Goal: Answer question/provide support

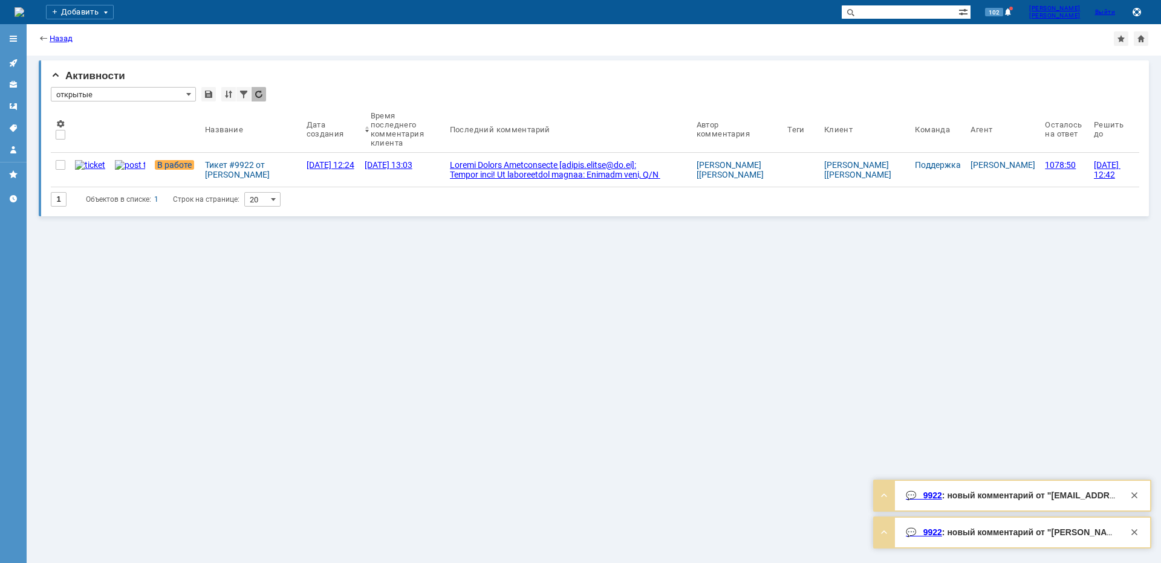
click at [205, 164] on div "Тикет #9922 от [PERSON_NAME] [[EMAIL_ADDRESS][PERSON_NAME][DOMAIN_NAME]] (стату…" at bounding box center [251, 169] width 92 height 19
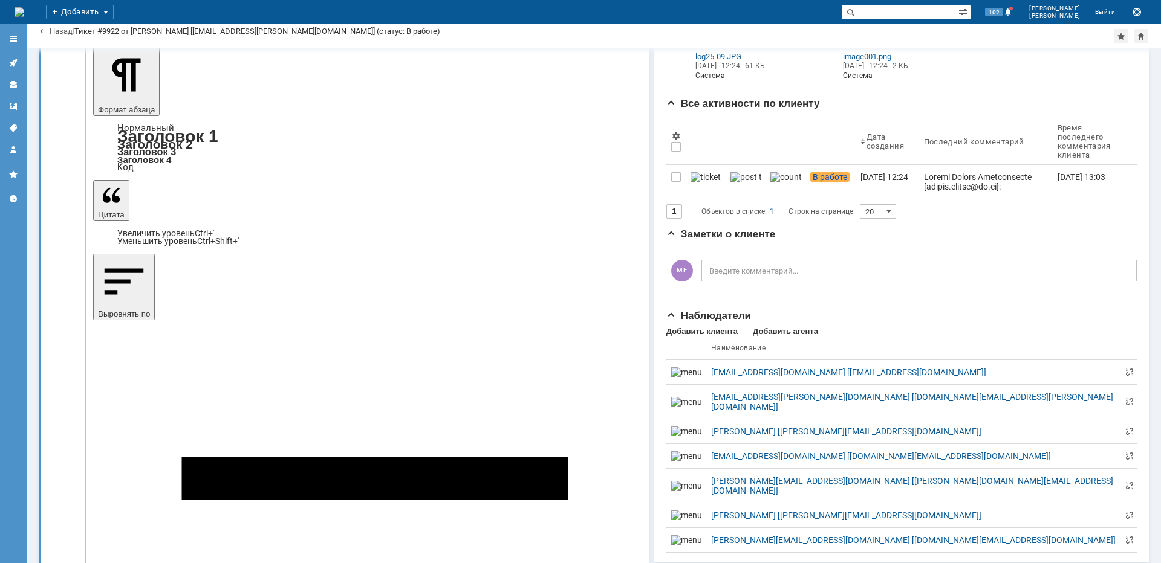
scroll to position [121, 0]
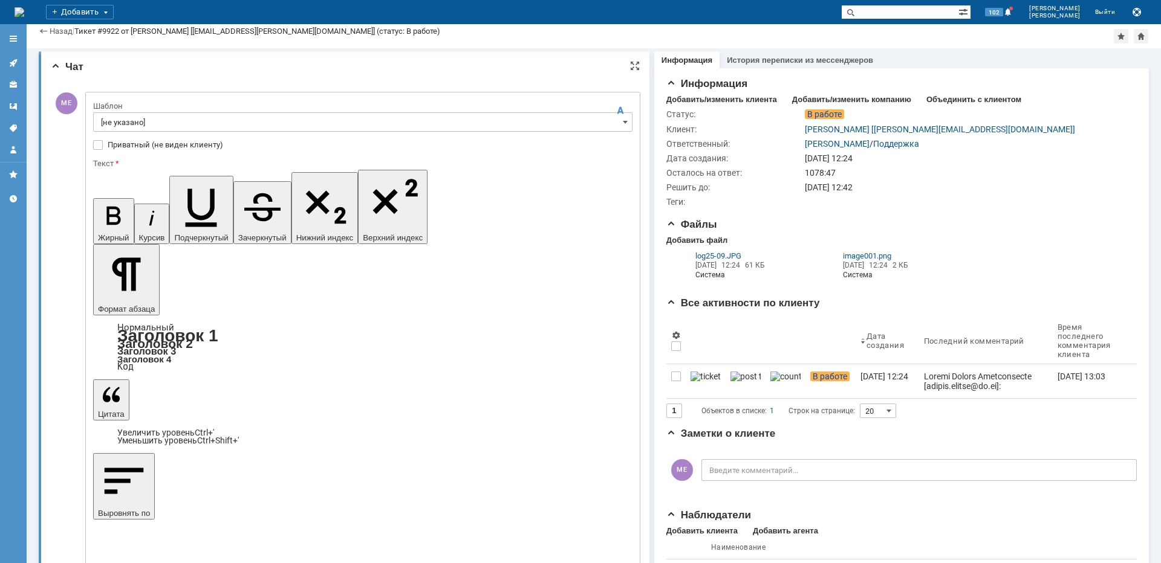
scroll to position [0, 0]
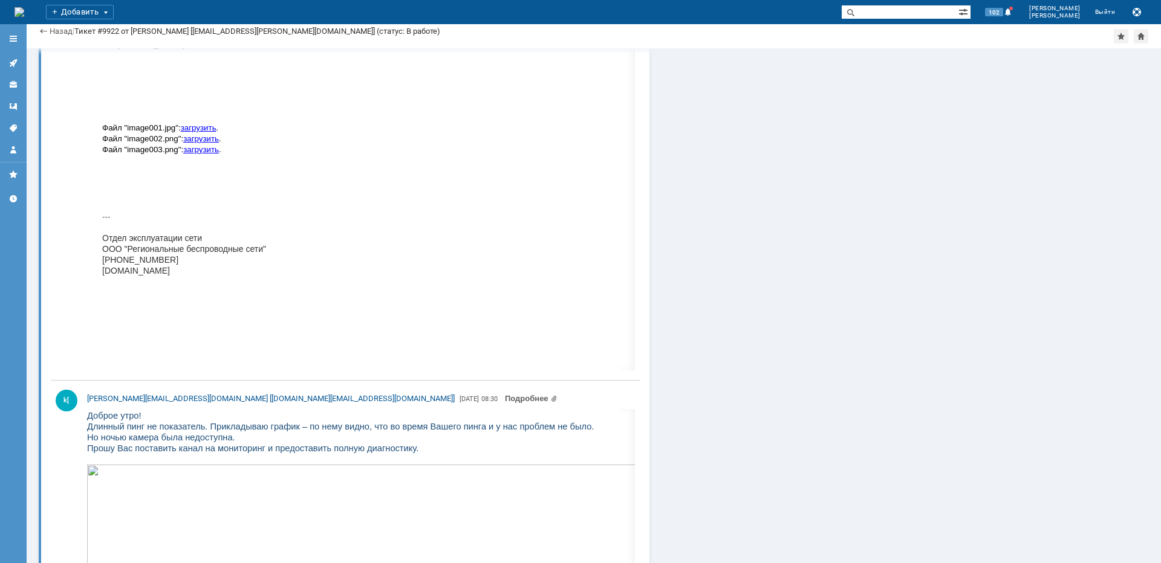
scroll to position [13769, 0]
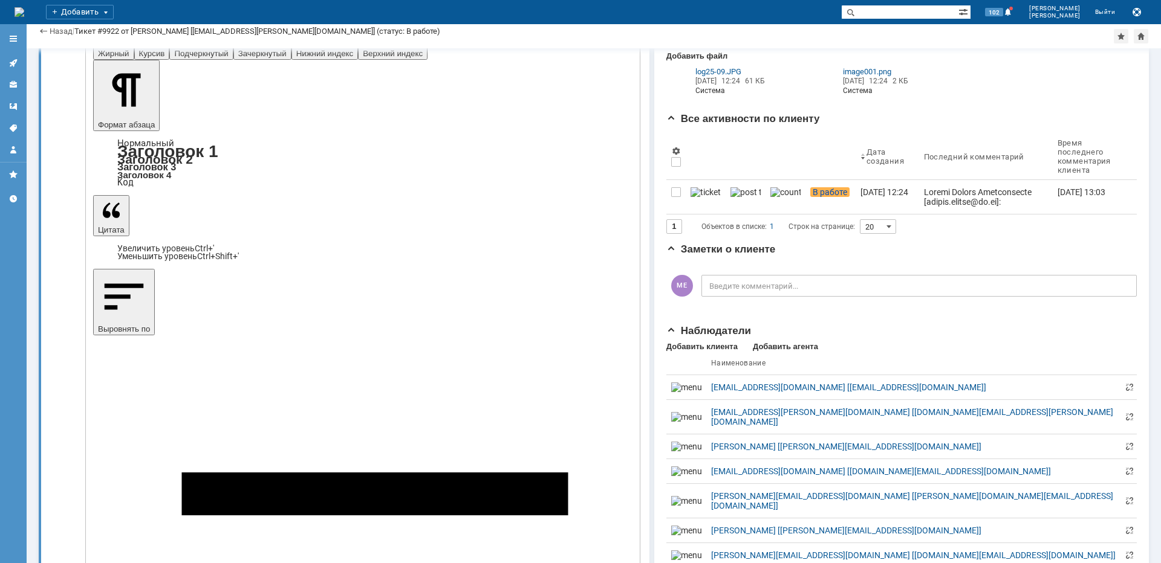
type input "2"
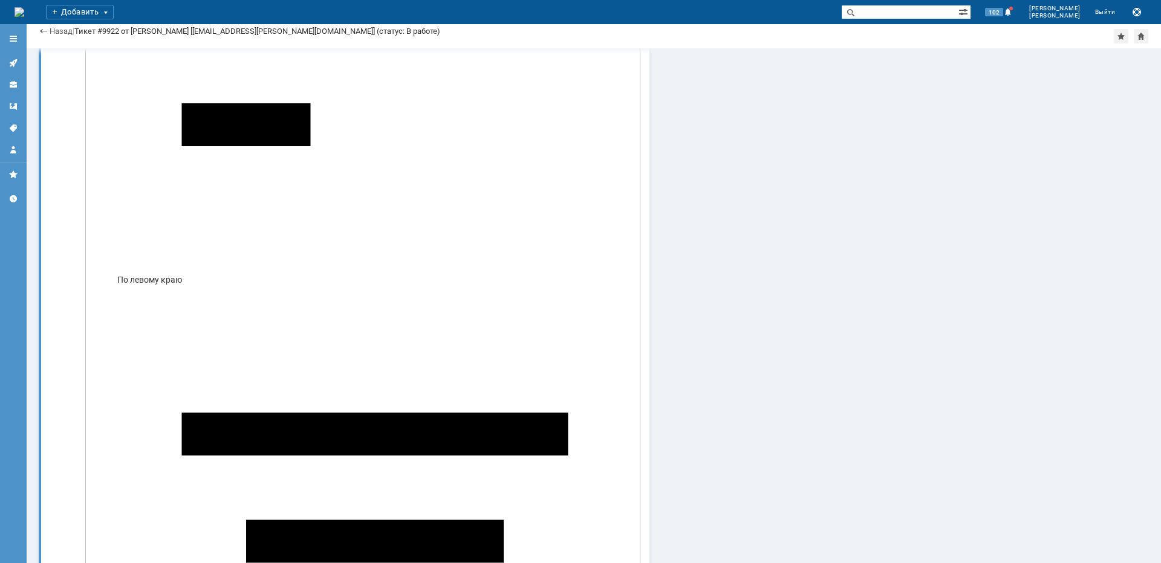
scroll to position [866, 0]
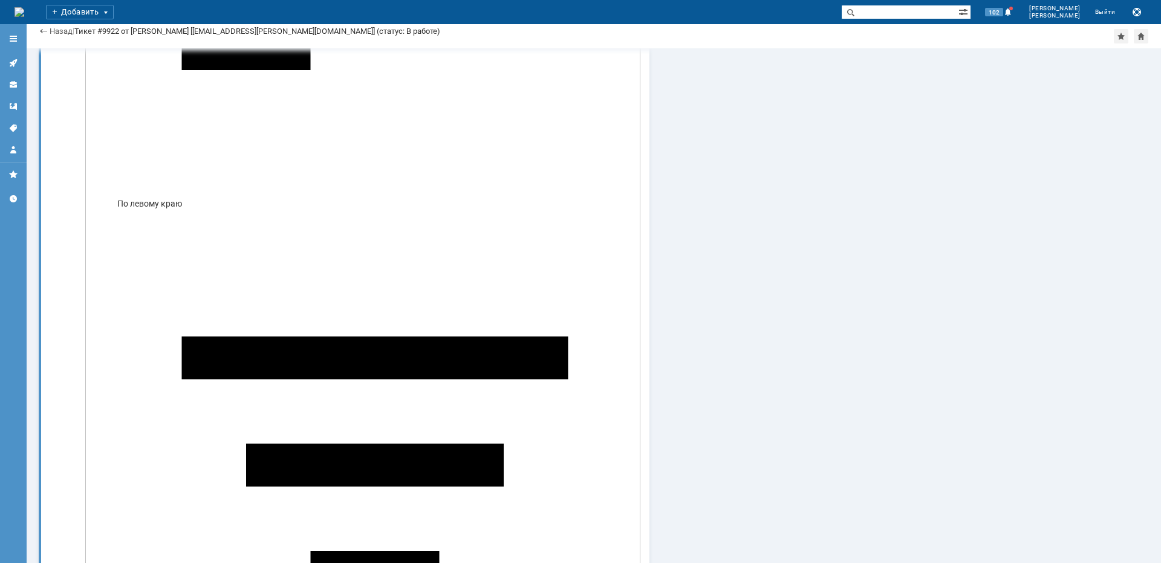
copy p "Косыгина"
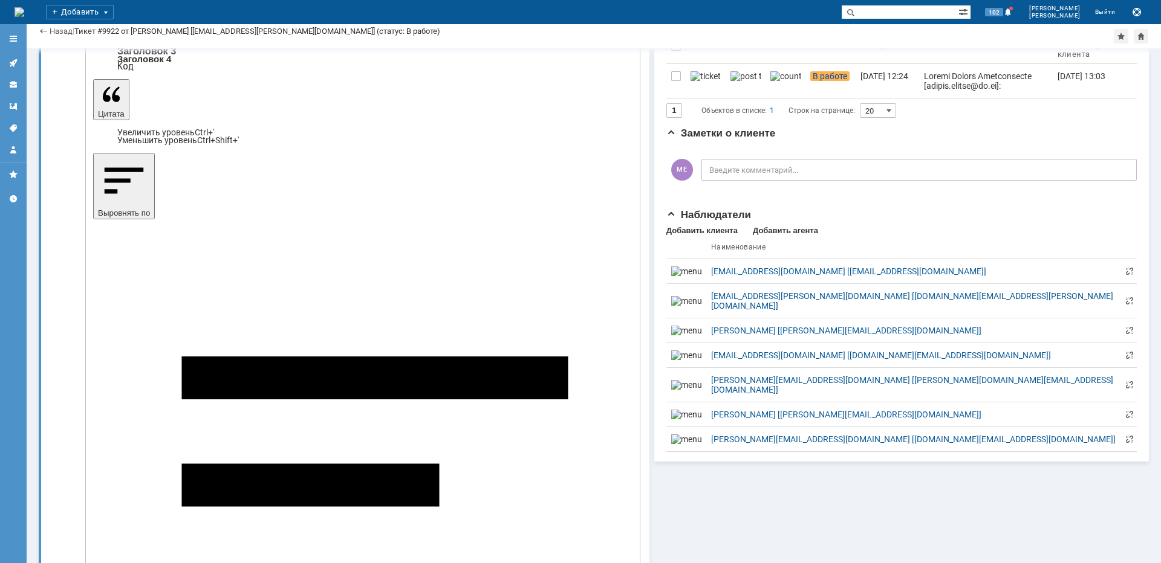
scroll to position [140, 0]
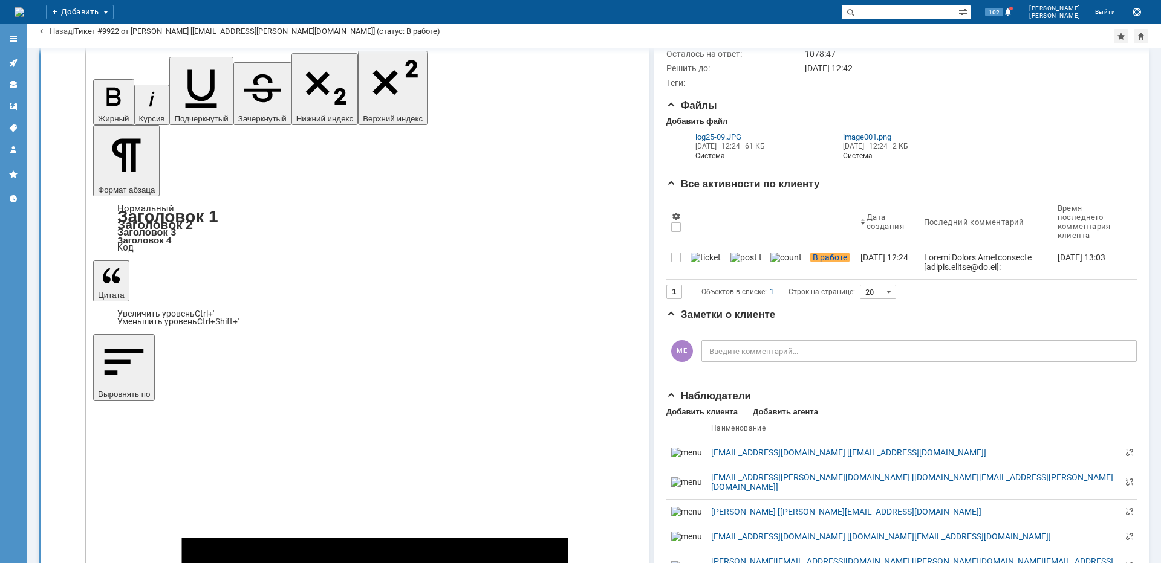
type input "1"
